Goal: Find specific page/section: Find specific page/section

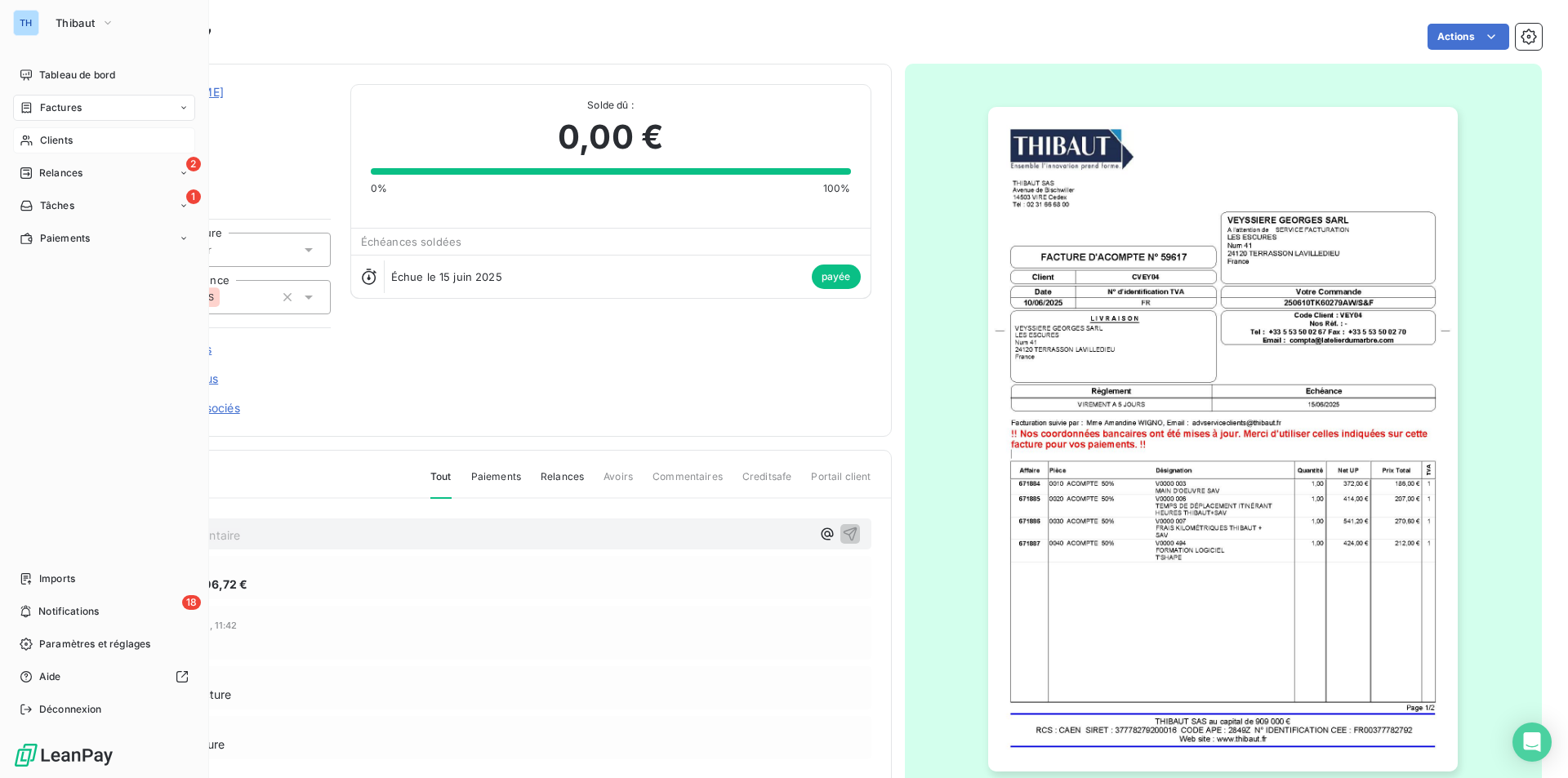
click at [56, 136] on span "Clients" at bounding box center [56, 140] width 33 height 15
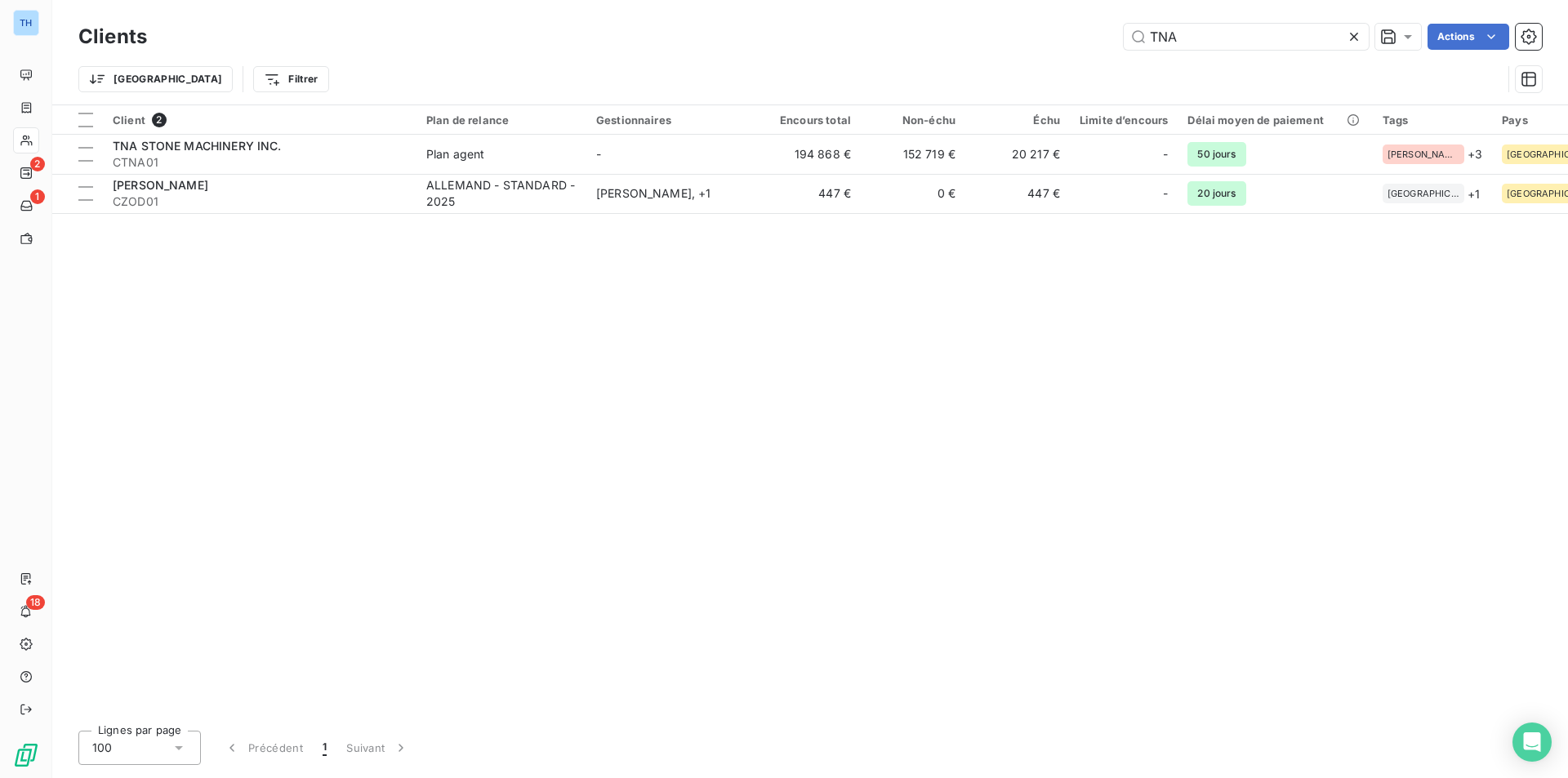
drag, startPoint x: 1192, startPoint y: 43, endPoint x: 1091, endPoint y: 37, distance: 101.2
click at [1128, 43] on input "TNA" at bounding box center [1247, 36] width 245 height 26
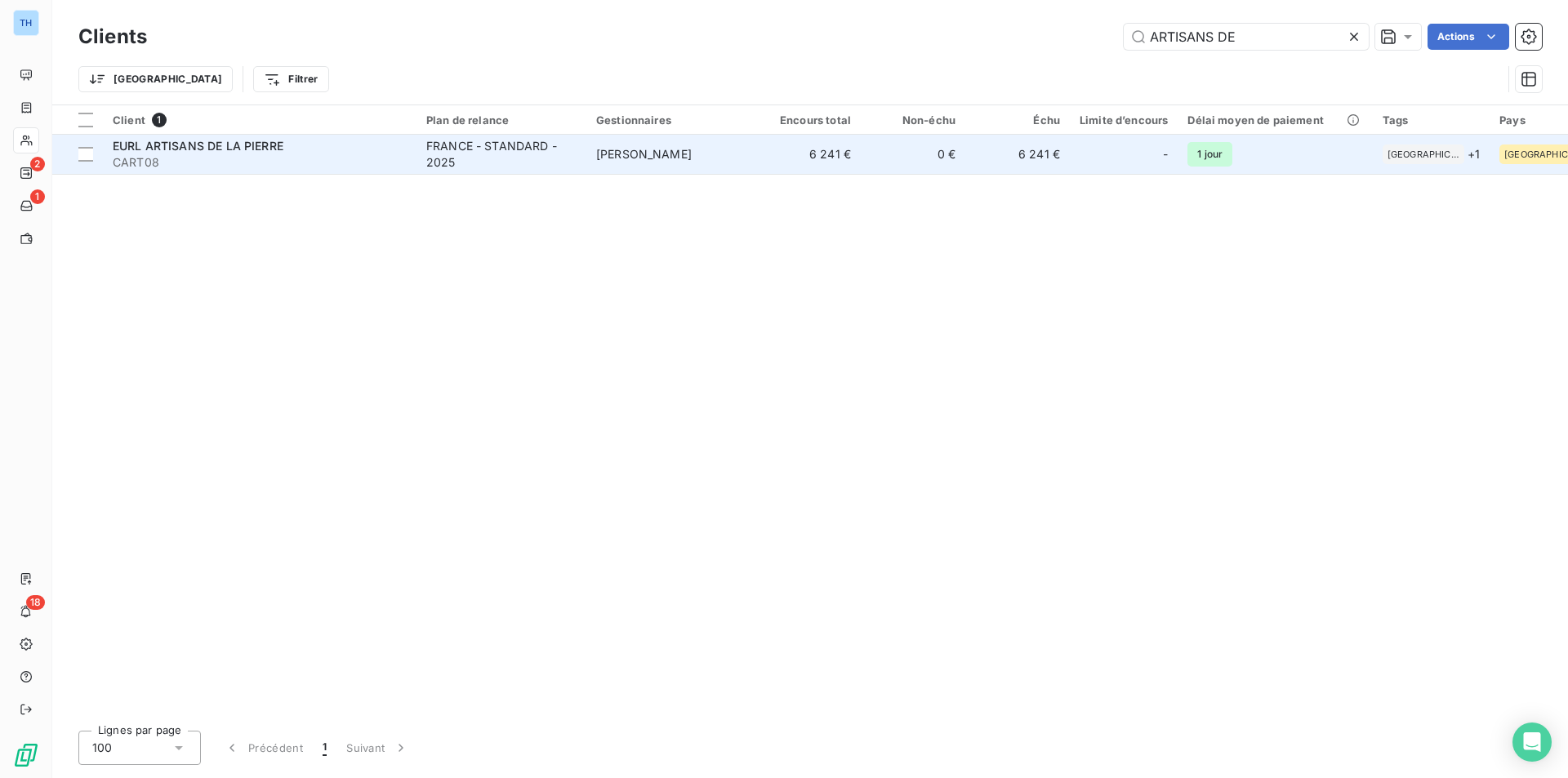
type input "ARTISANS DE"
click at [164, 152] on div "EURL ARTISANS DE LA PIERRE" at bounding box center [259, 147] width 294 height 17
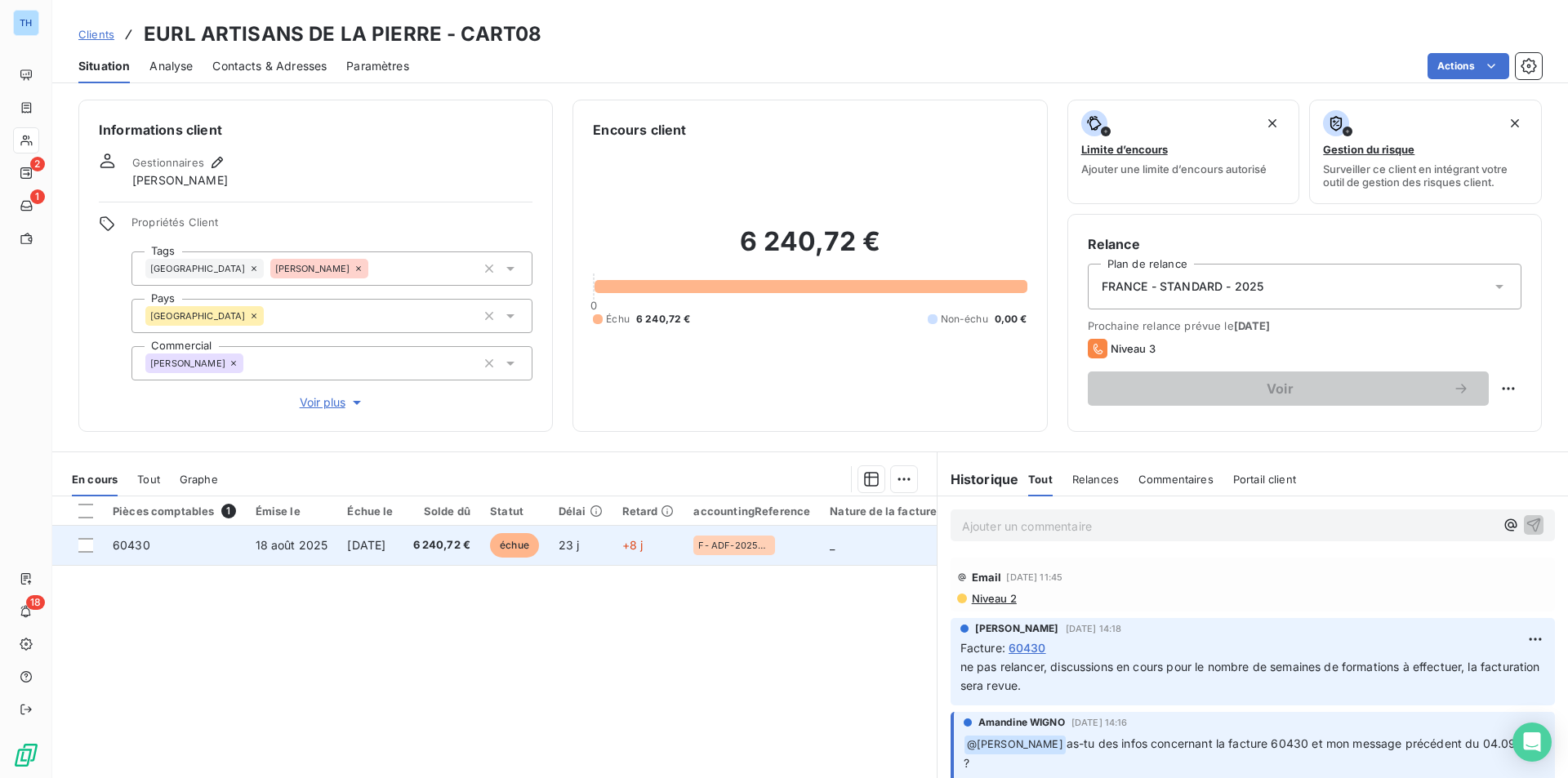
click at [455, 555] on td "6 240,72 €" at bounding box center [442, 545] width 78 height 39
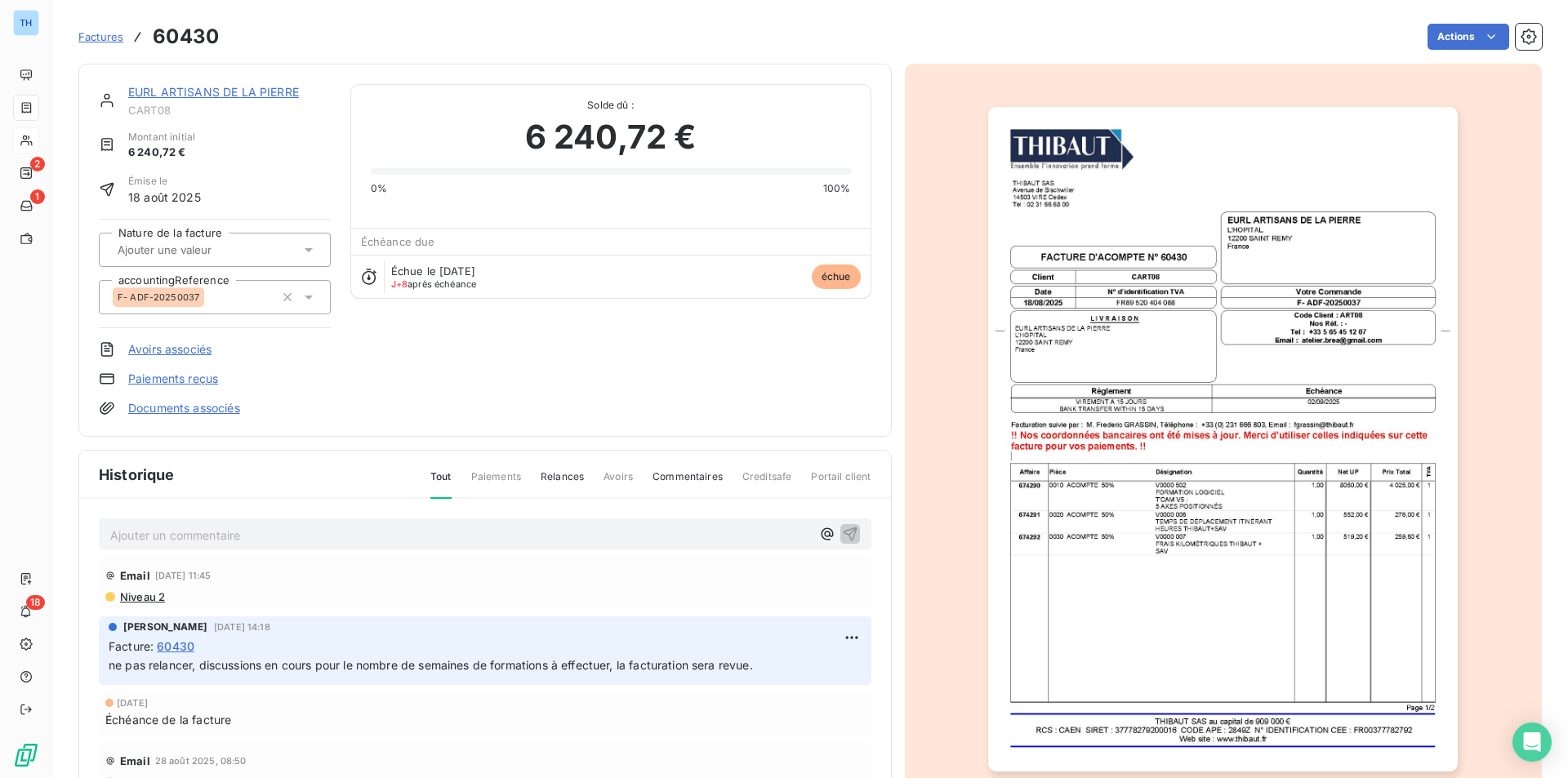
click at [1257, 524] on img "button" at bounding box center [1222, 439] width 469 height 665
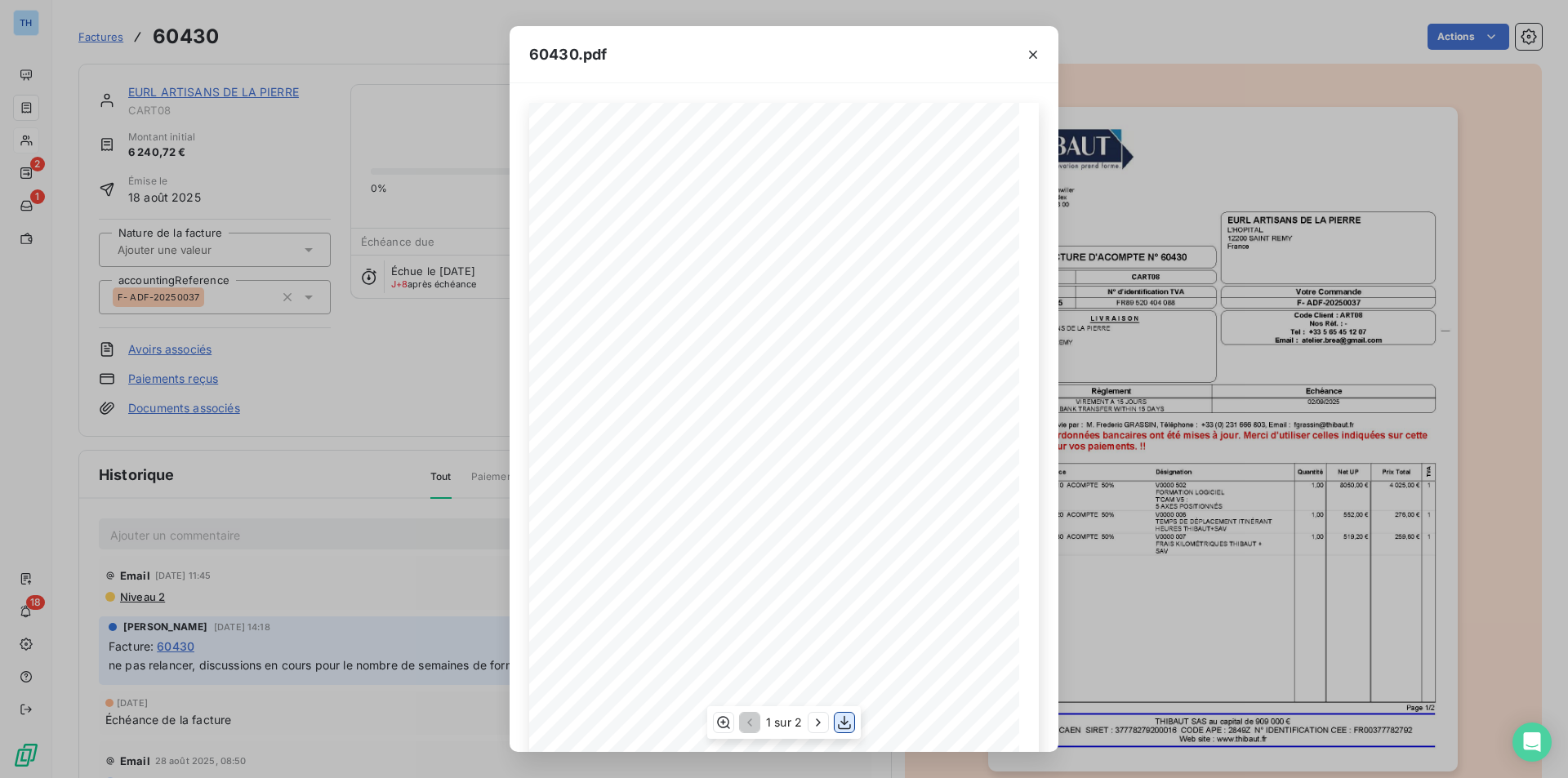
click at [850, 719] on icon "button" at bounding box center [844, 722] width 17 height 17
click at [1031, 51] on icon "button" at bounding box center [1033, 55] width 17 height 17
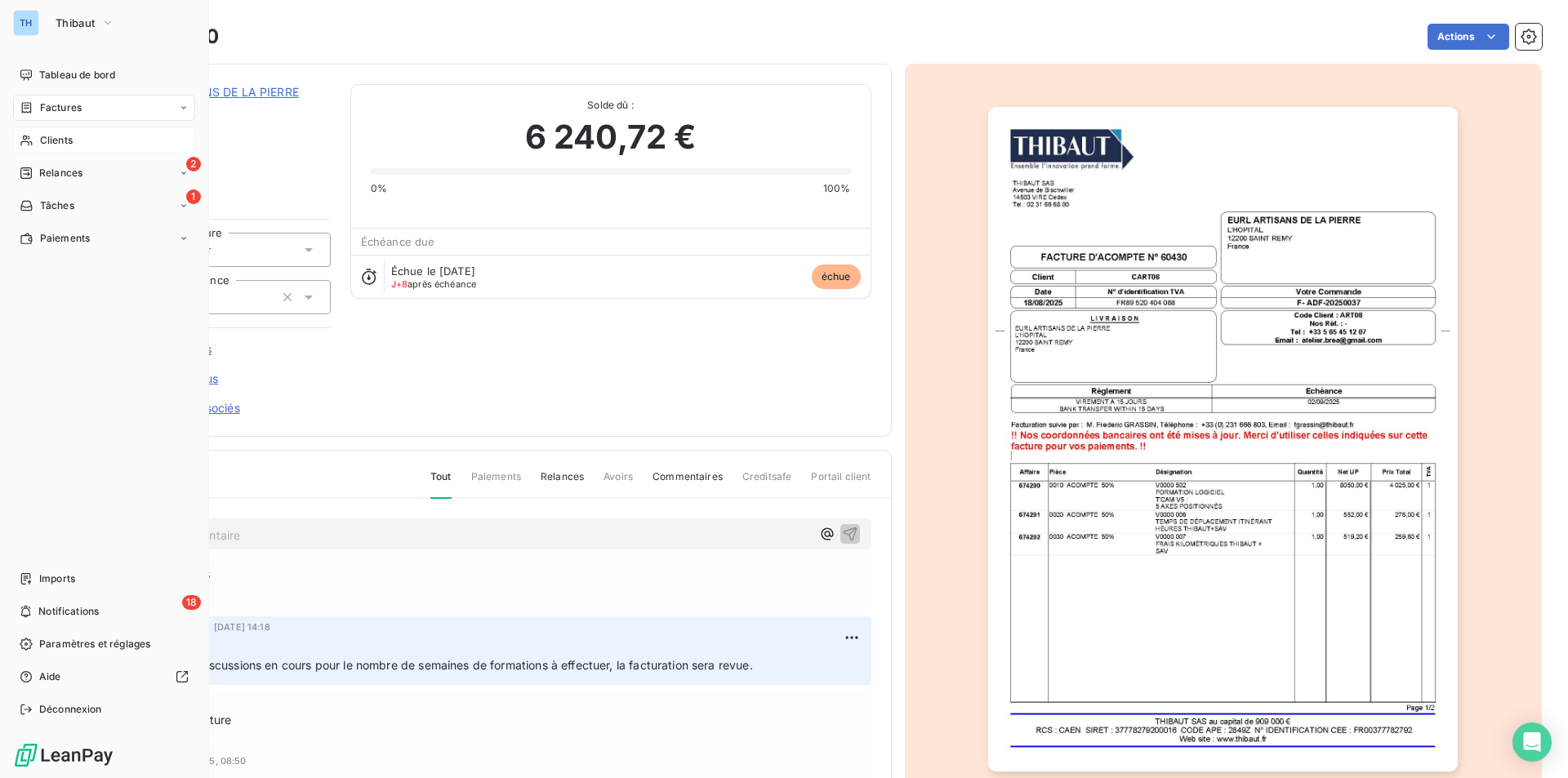
click at [53, 141] on span "Clients" at bounding box center [56, 140] width 33 height 15
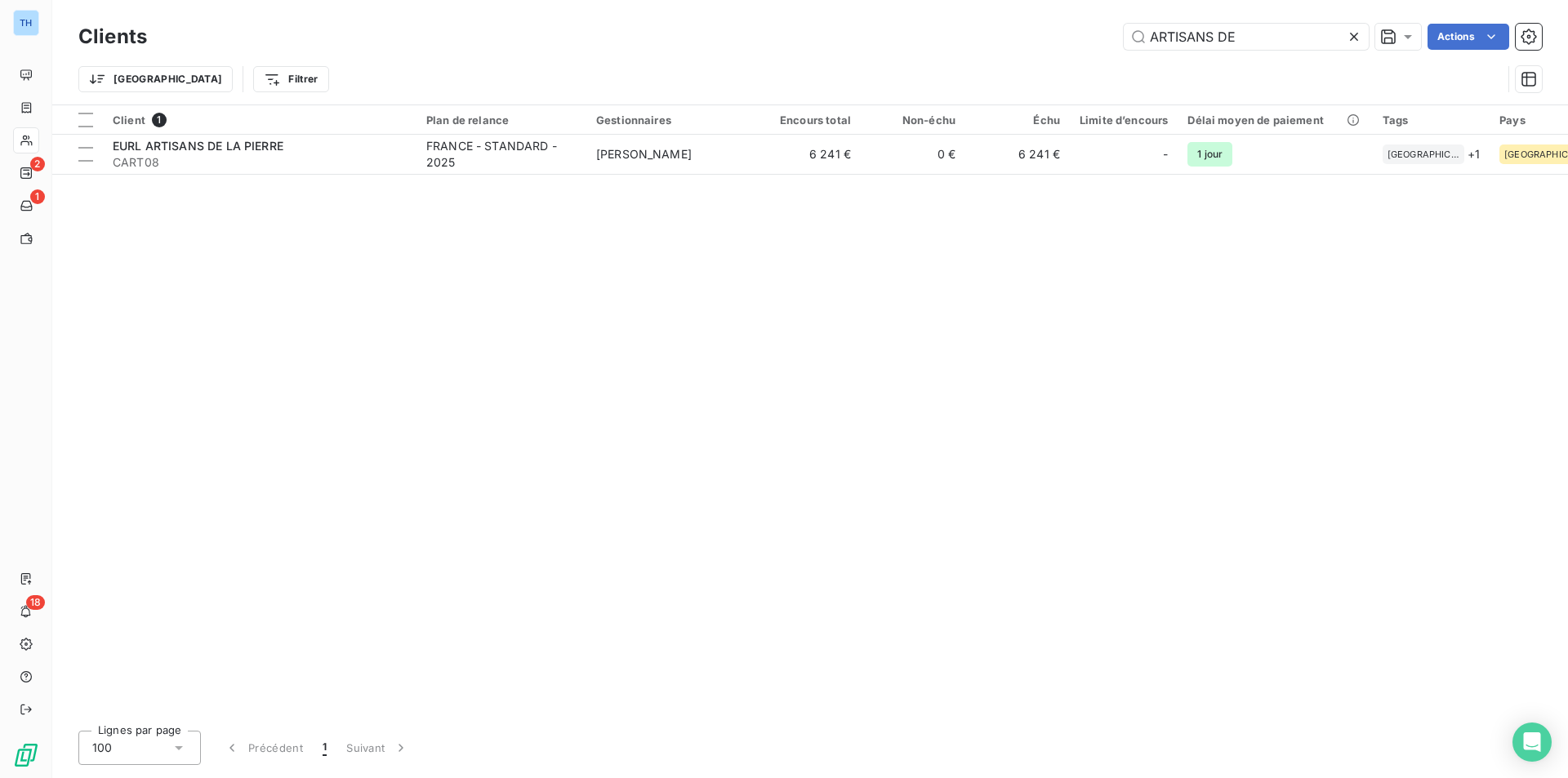
drag, startPoint x: 1247, startPoint y: 38, endPoint x: 1013, endPoint y: 23, distance: 234.5
click at [1016, 23] on div "ARTISANS DE Actions" at bounding box center [854, 36] width 1375 height 26
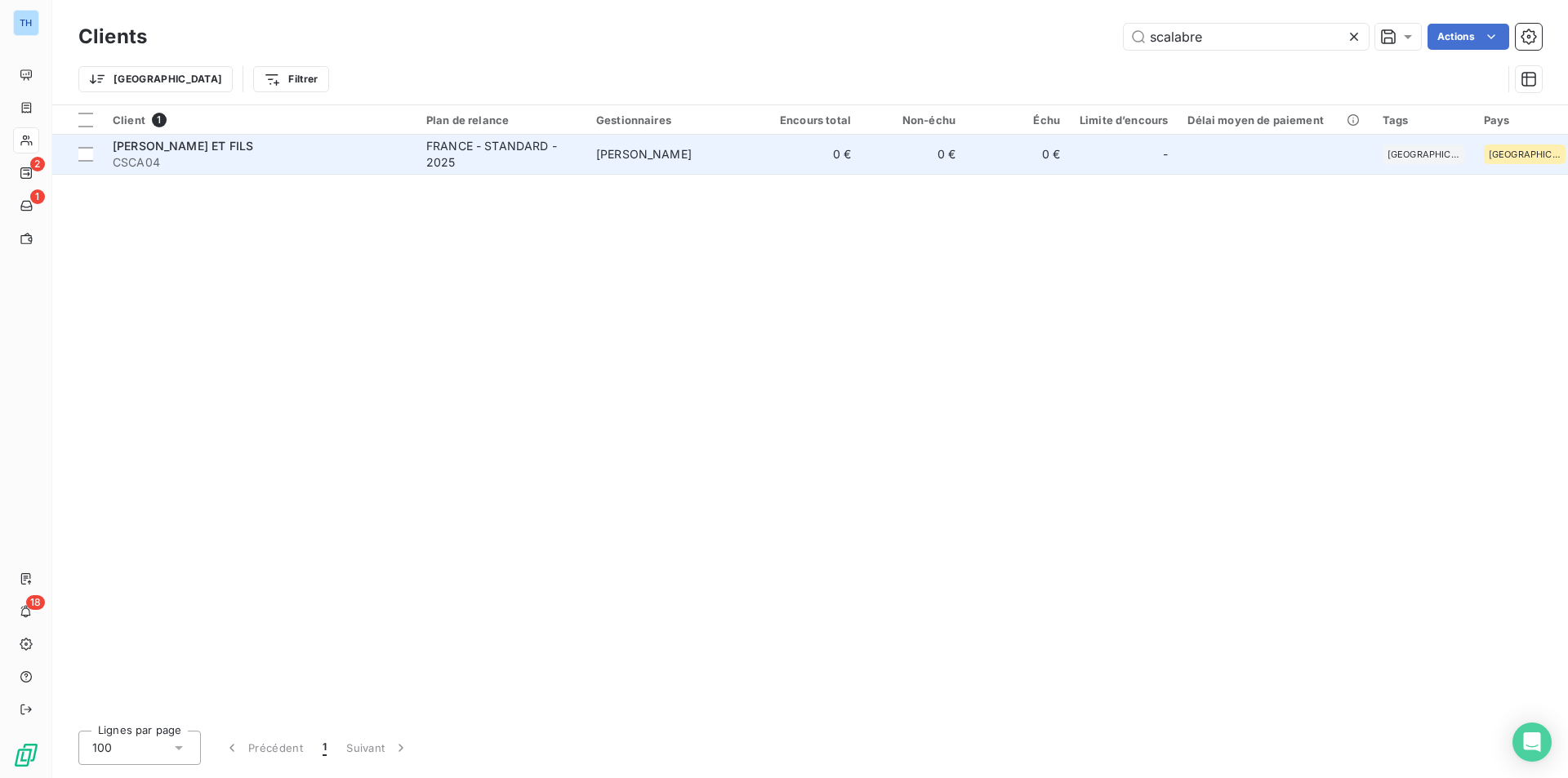
type input "scalabre"
click at [334, 147] on div "[PERSON_NAME] ET FILS" at bounding box center [259, 147] width 294 height 17
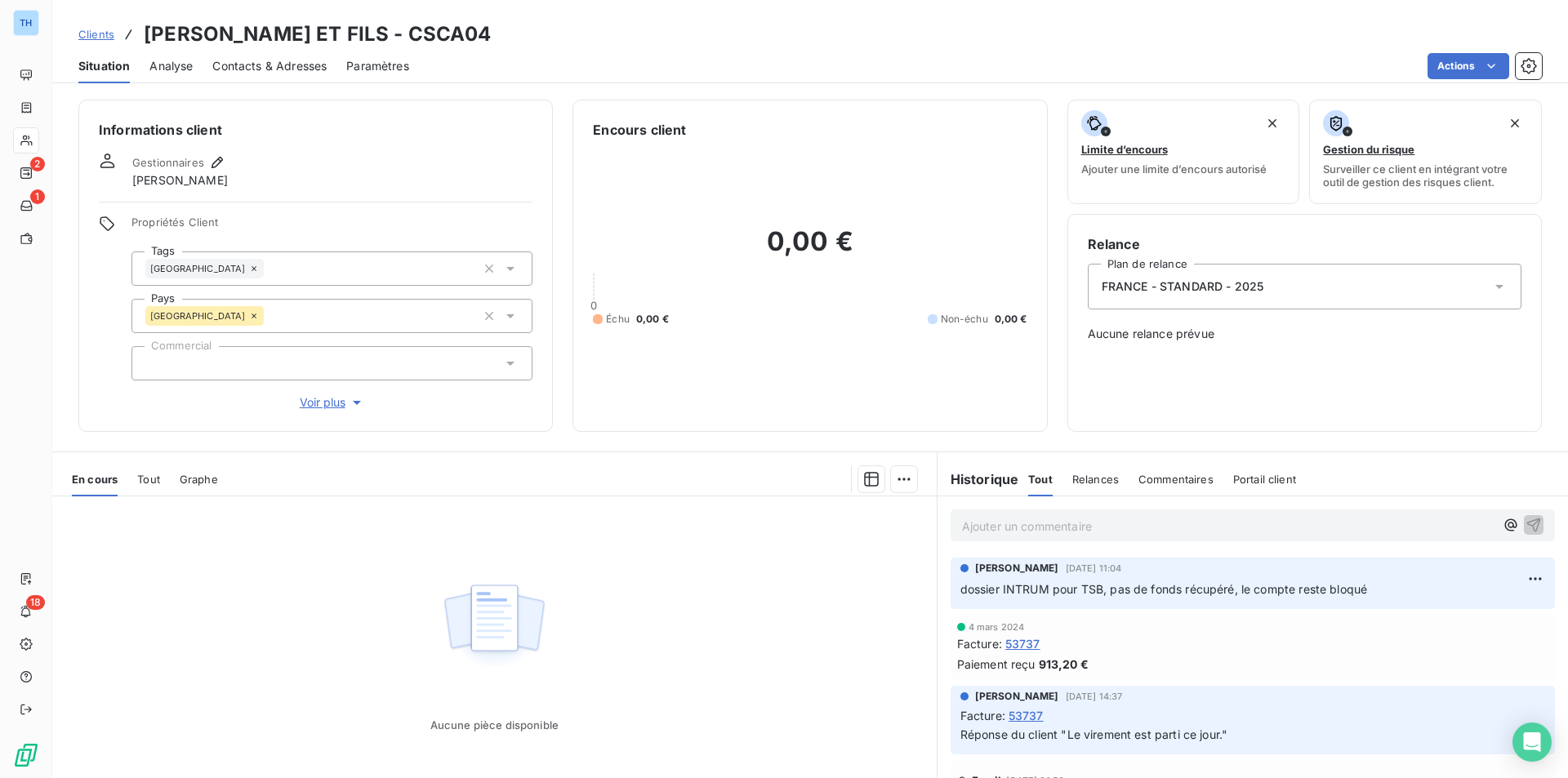
click at [310, 404] on span "Voir plus" at bounding box center [333, 403] width 65 height 17
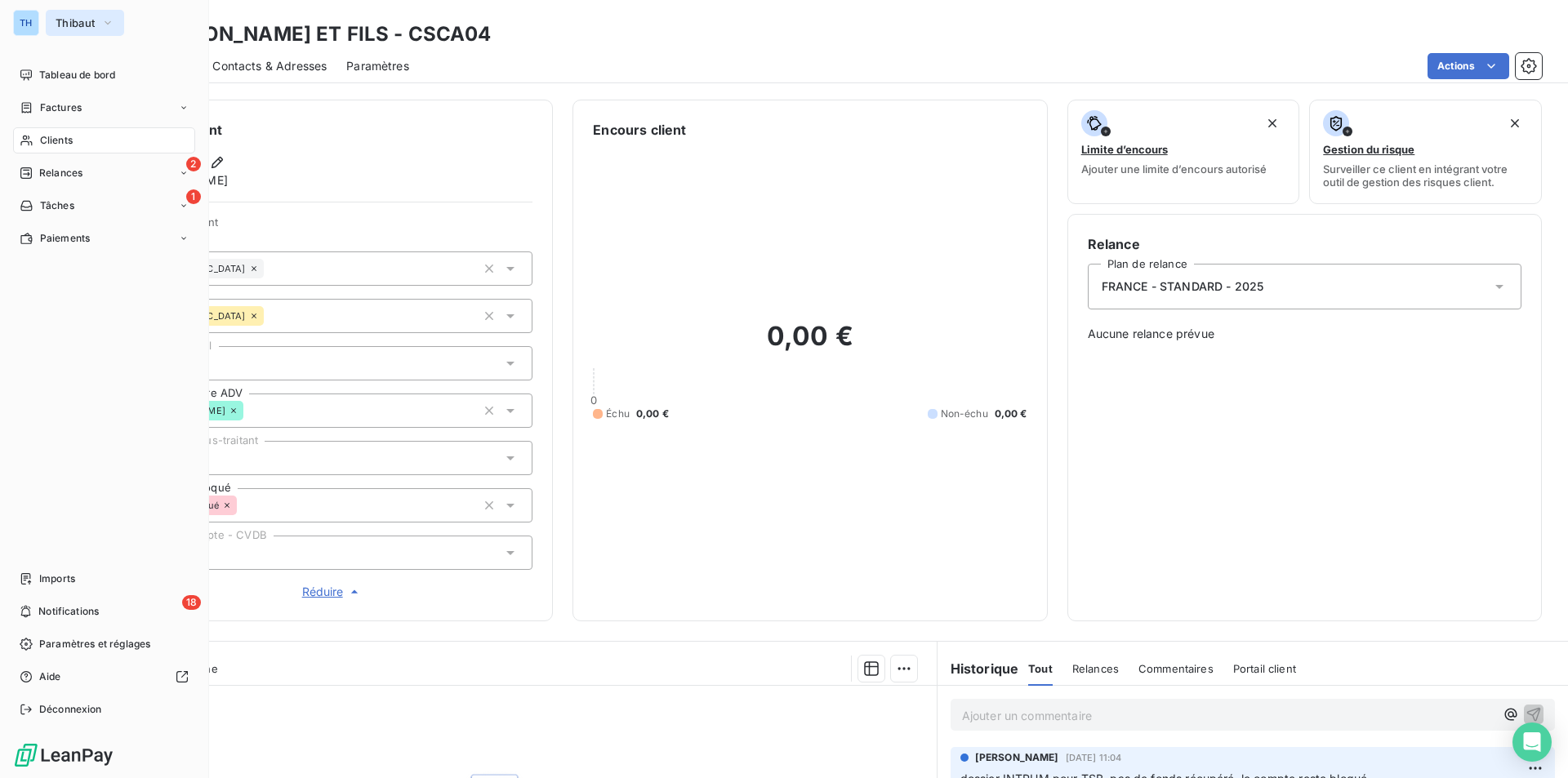
click at [82, 23] on span "Thibaut" at bounding box center [75, 23] width 39 height 13
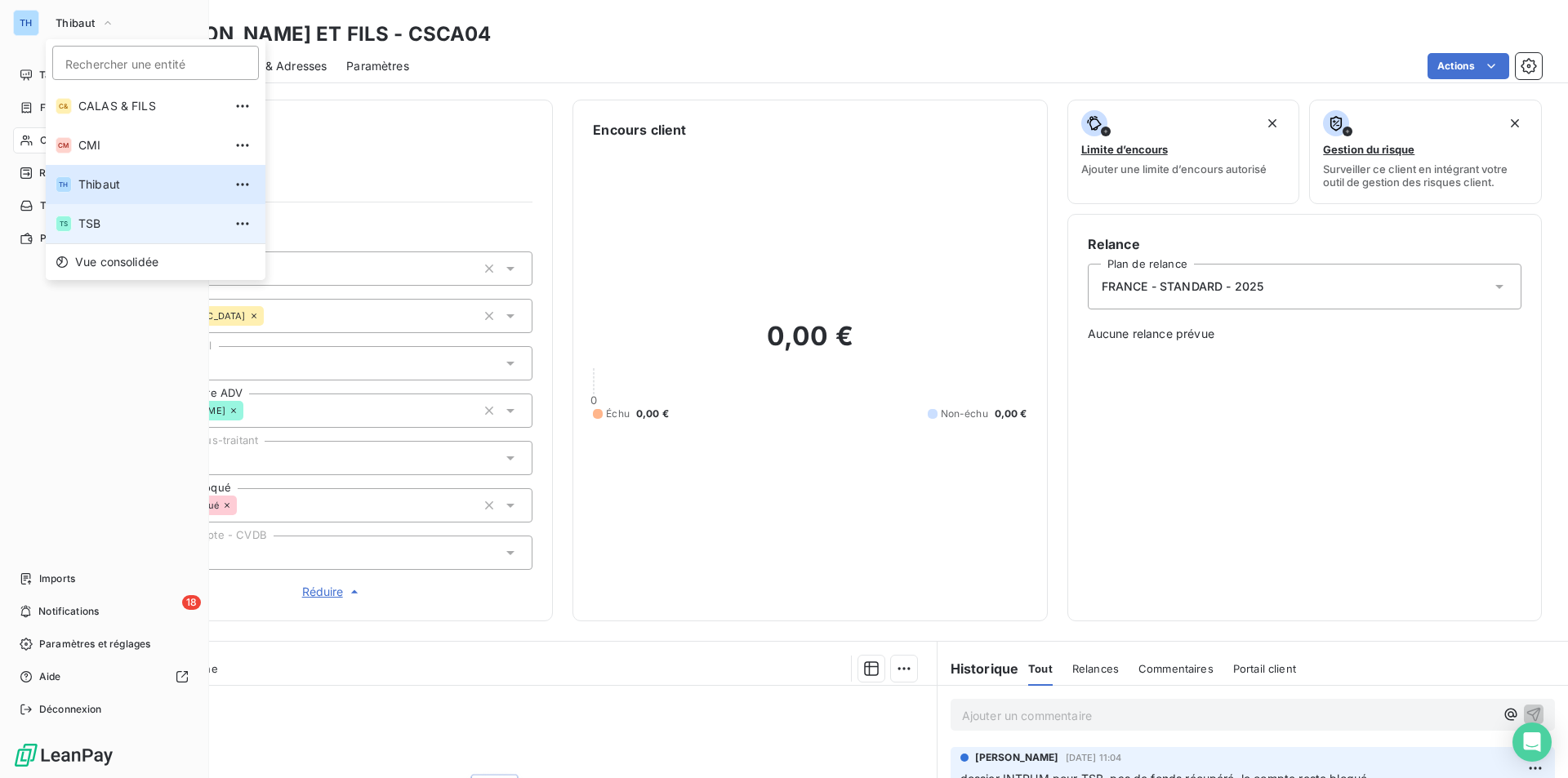
click at [94, 221] on span "TSB" at bounding box center [150, 224] width 145 height 17
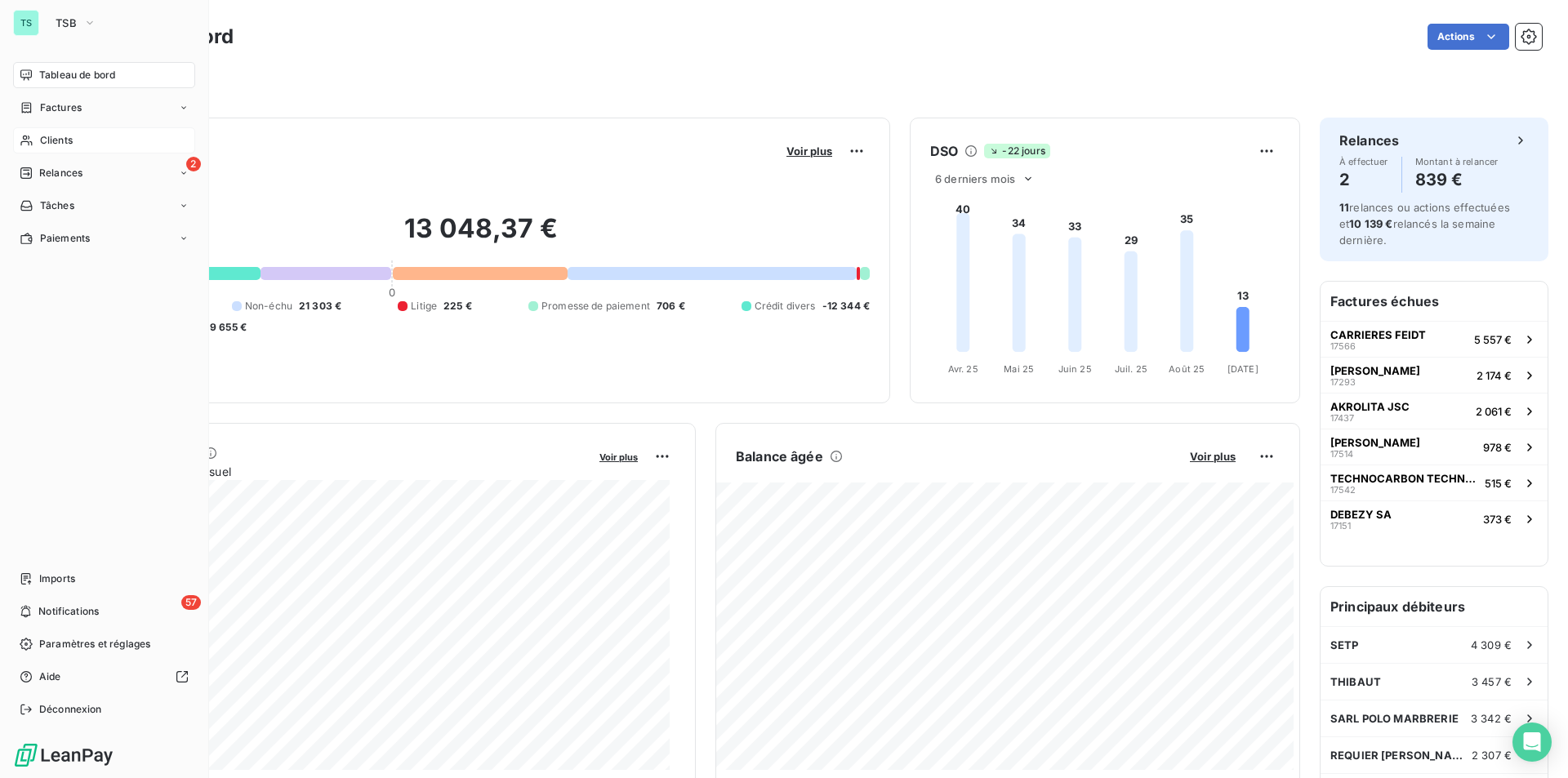
click at [59, 137] on span "Clients" at bounding box center [56, 140] width 33 height 15
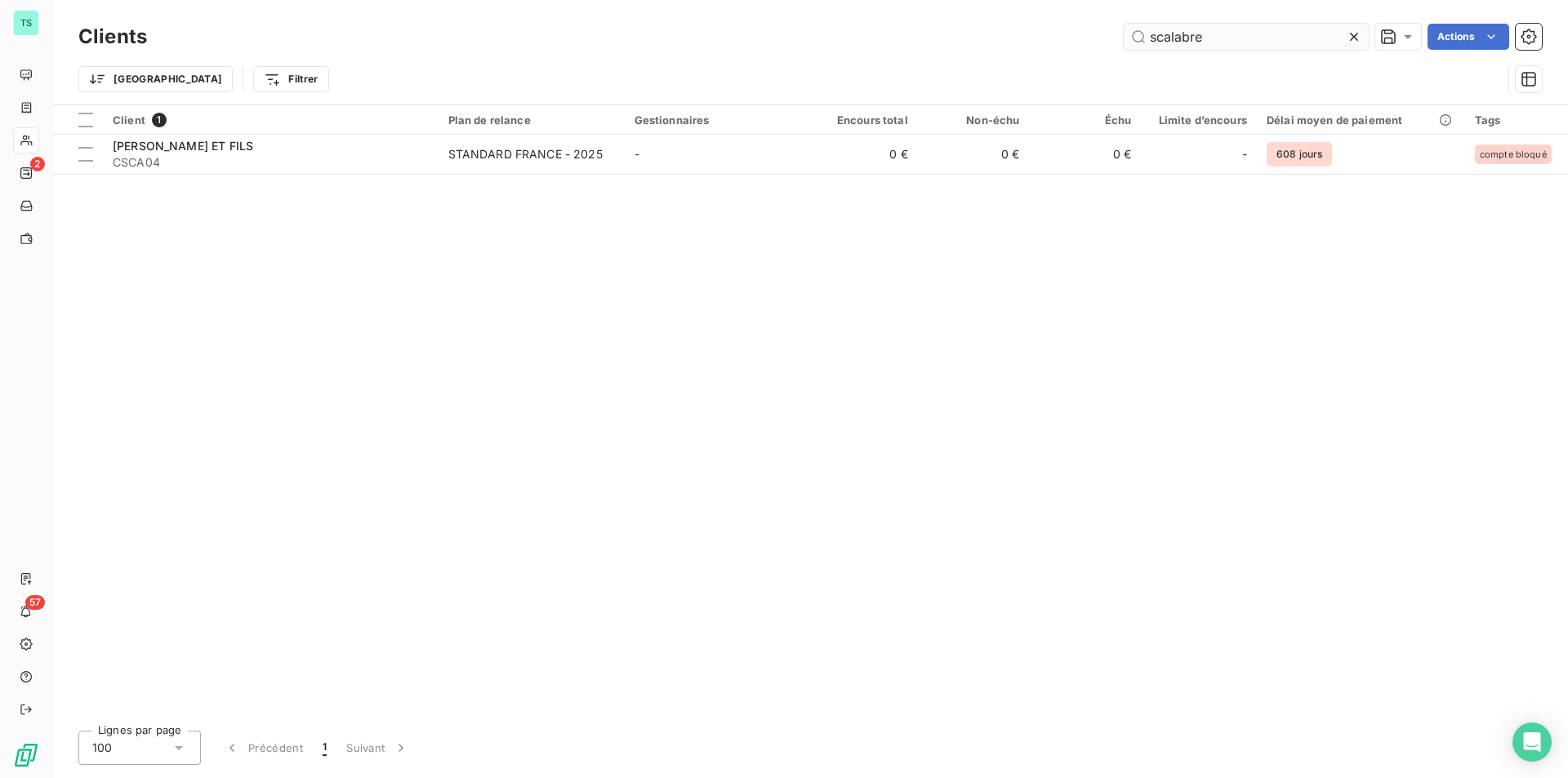
click at [1251, 44] on input "scalabre" at bounding box center [1247, 36] width 245 height 26
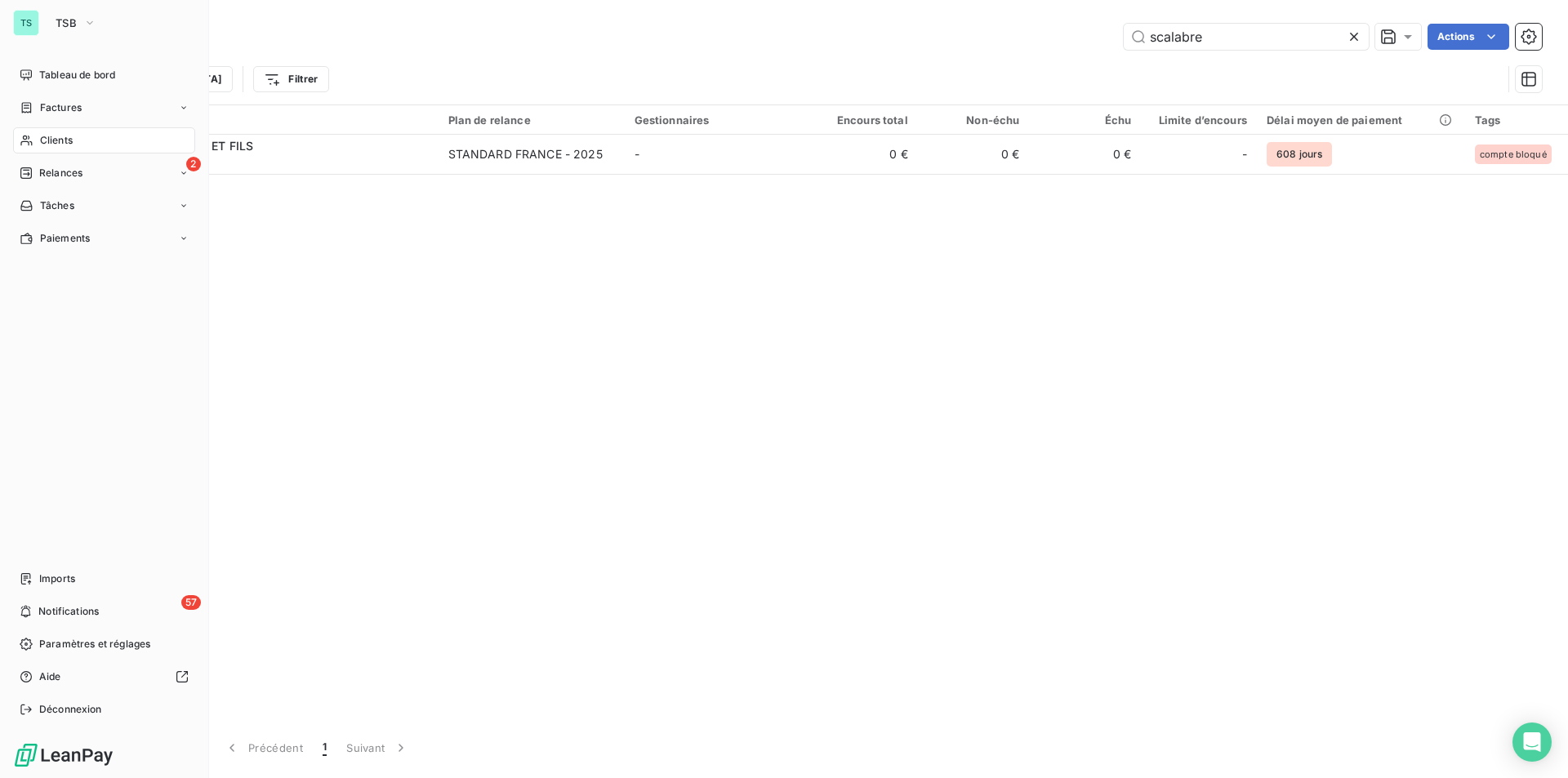
click at [57, 138] on span "Clients" at bounding box center [56, 140] width 33 height 15
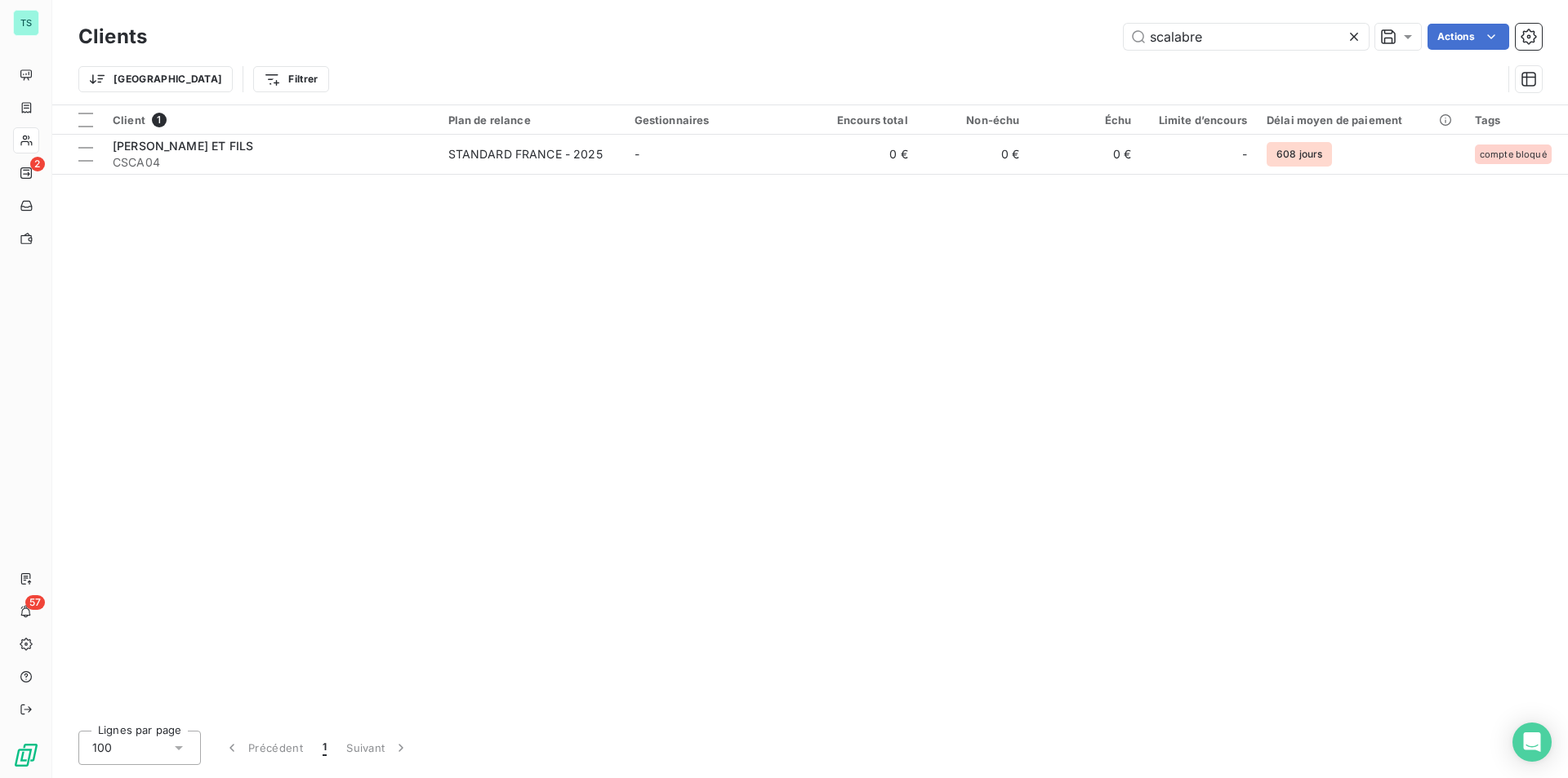
click at [422, 330] on div "Client 1 Plan de relance Gestionnaires Encours total Non-échu Échu Limite d’enc…" at bounding box center [810, 410] width 1516 height 612
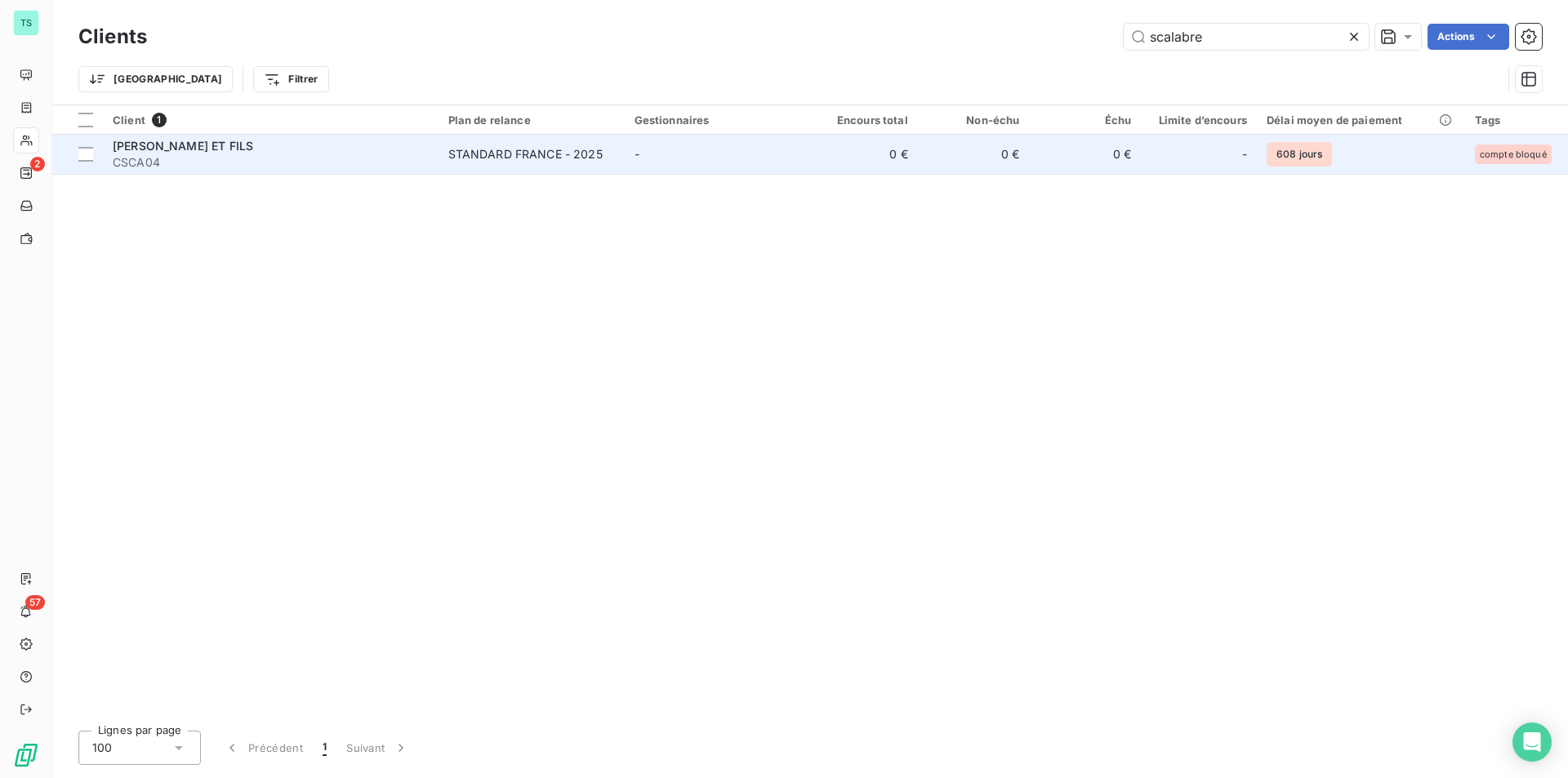
click at [287, 157] on span "CSCA04" at bounding box center [270, 162] width 316 height 17
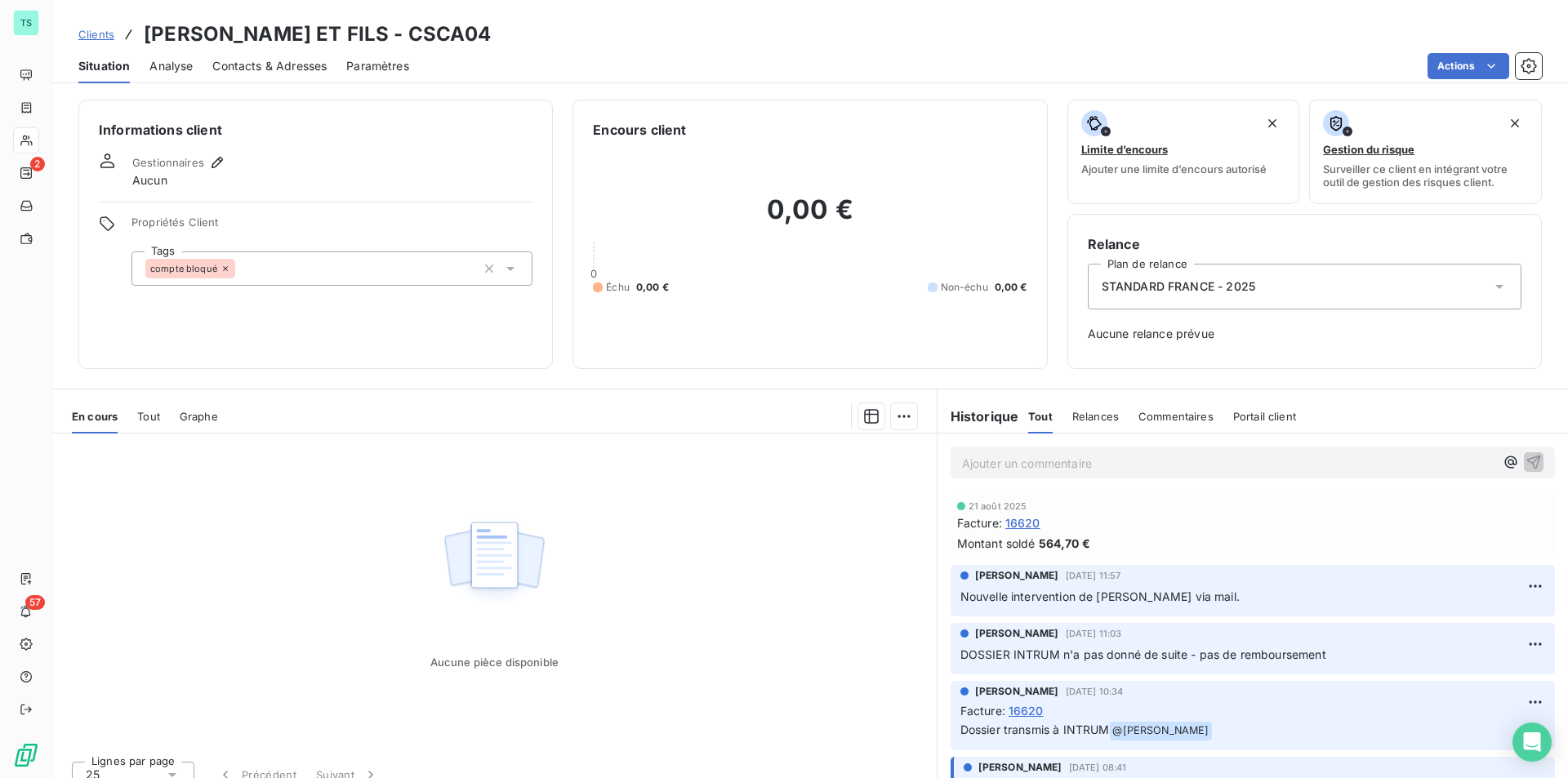
click at [155, 418] on span "Tout" at bounding box center [149, 416] width 23 height 13
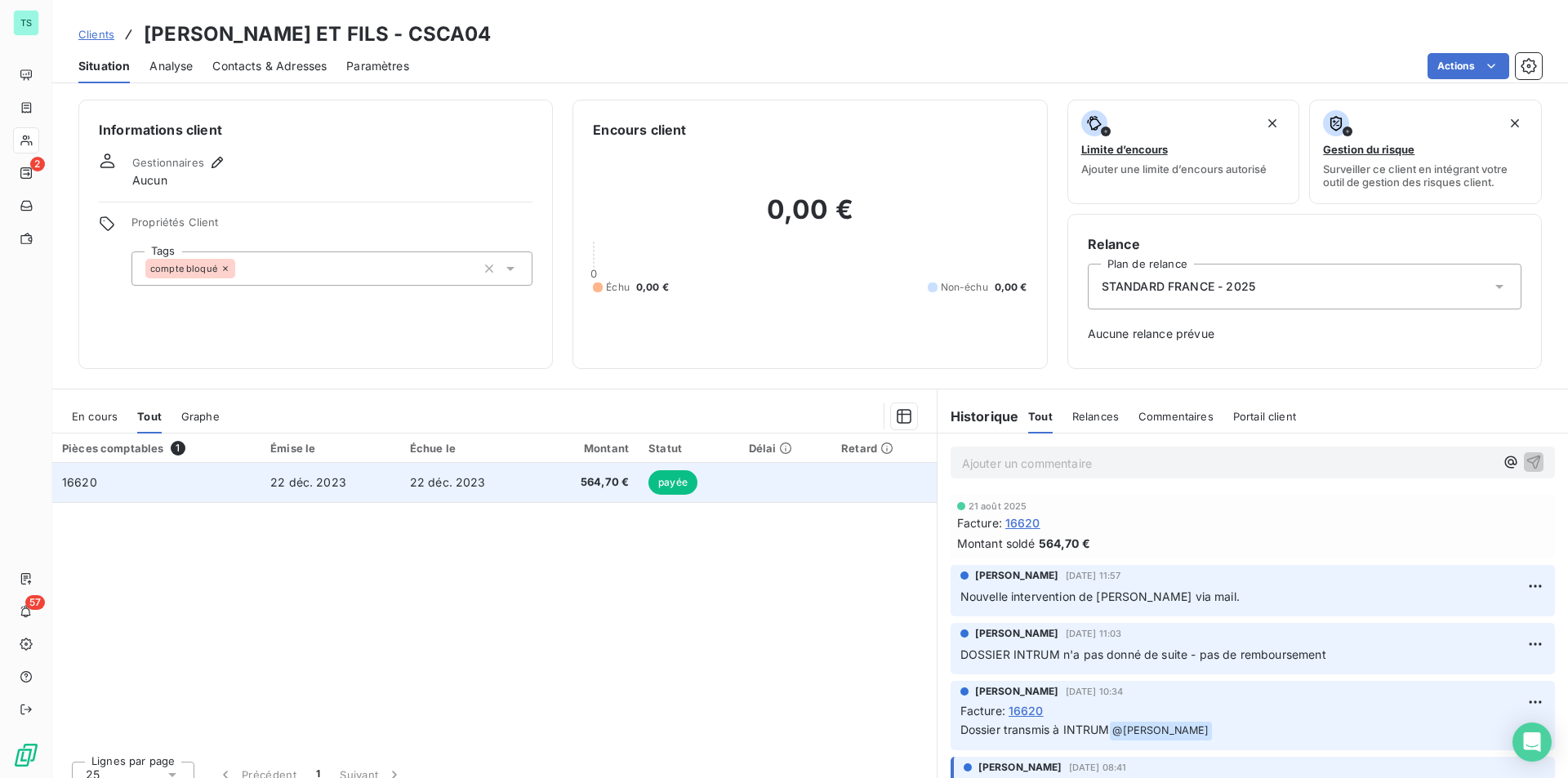
click at [184, 473] on td "16620" at bounding box center [156, 482] width 208 height 39
